Goal: Information Seeking & Learning: Learn about a topic

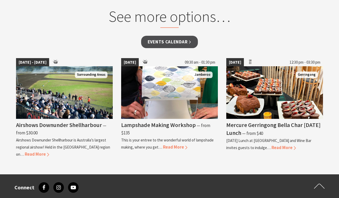
scroll to position [427, 0]
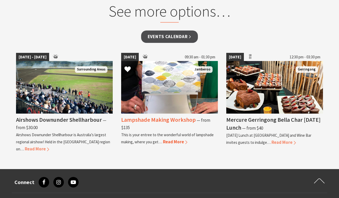
click at [165, 119] on h4 "Lampshade Making Workshop" at bounding box center [158, 119] width 75 height 7
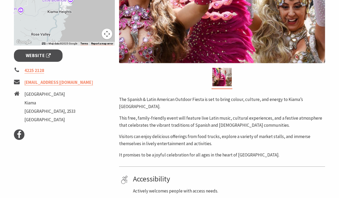
scroll to position [142, 0]
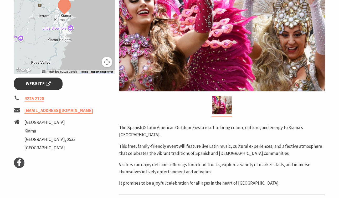
click at [35, 85] on span "Website" at bounding box center [38, 83] width 25 height 7
